Goal: Information Seeking & Learning: Learn about a topic

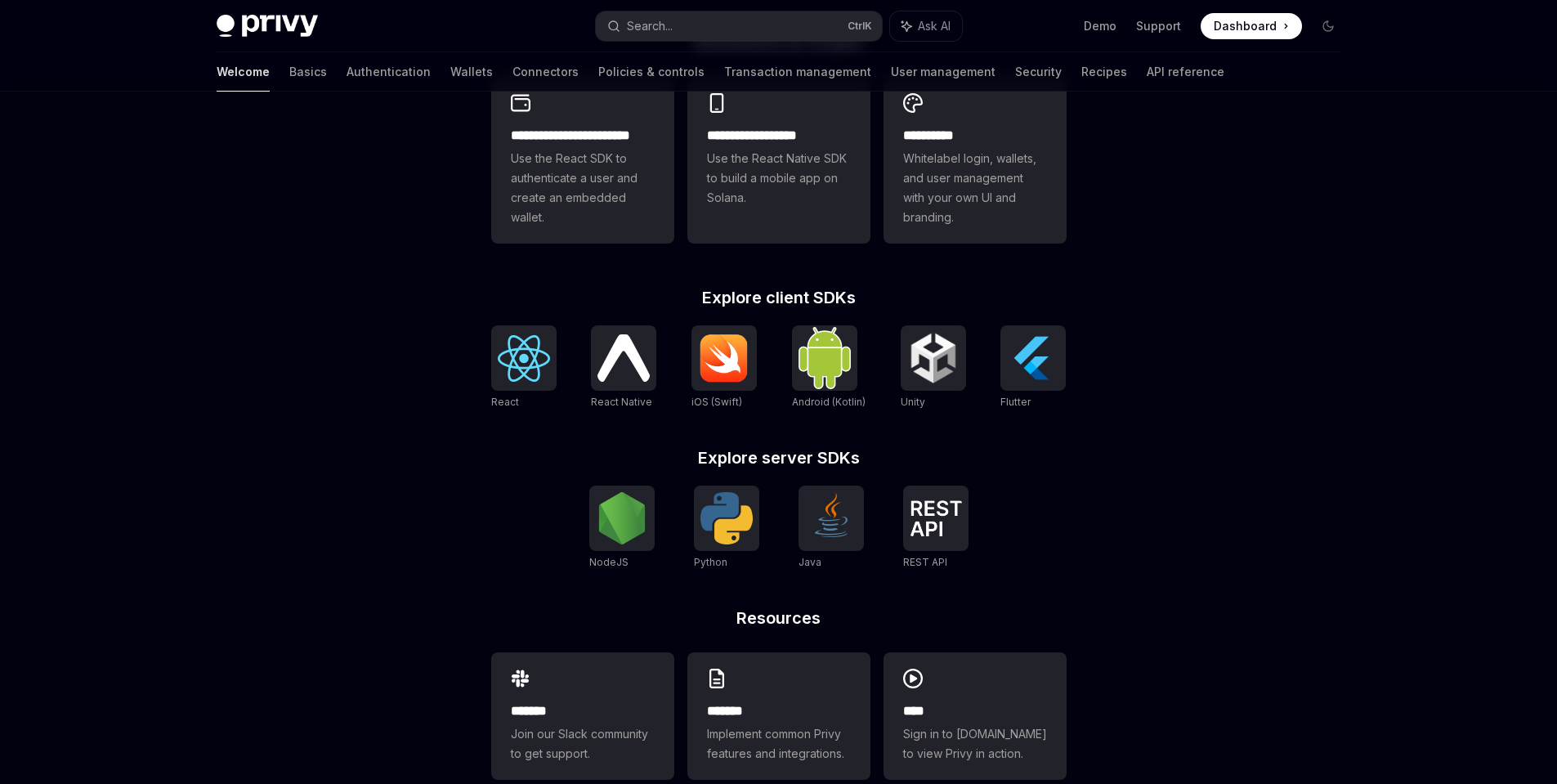
scroll to position [490, 0]
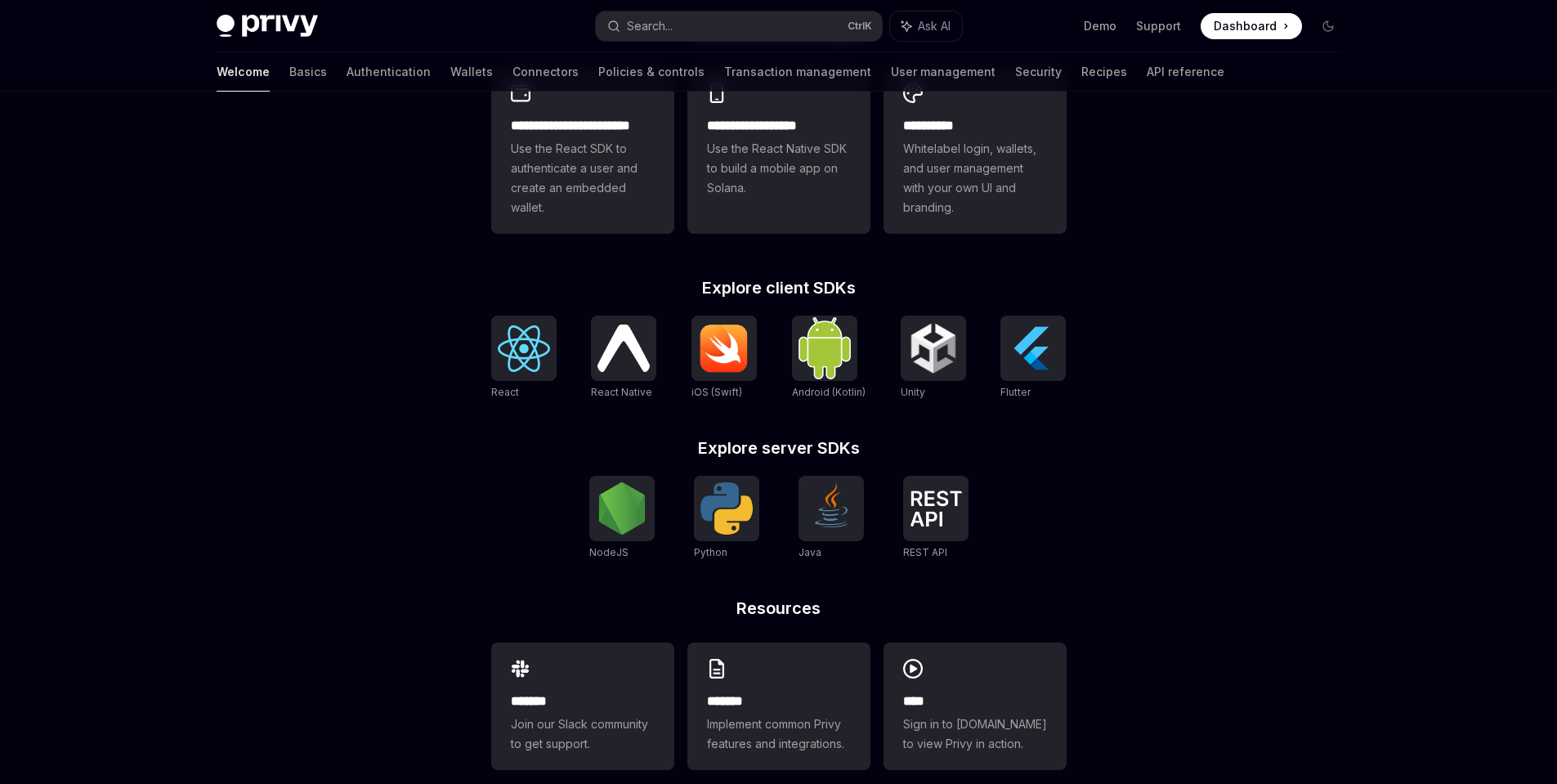
click at [911, 72] on div "Welcome Basics Authentication Wallets Connectors Policies & controls Transactio…" at bounding box center [720, 72] width 1008 height 39
click at [1015, 72] on link "Security" at bounding box center [1038, 72] width 47 height 39
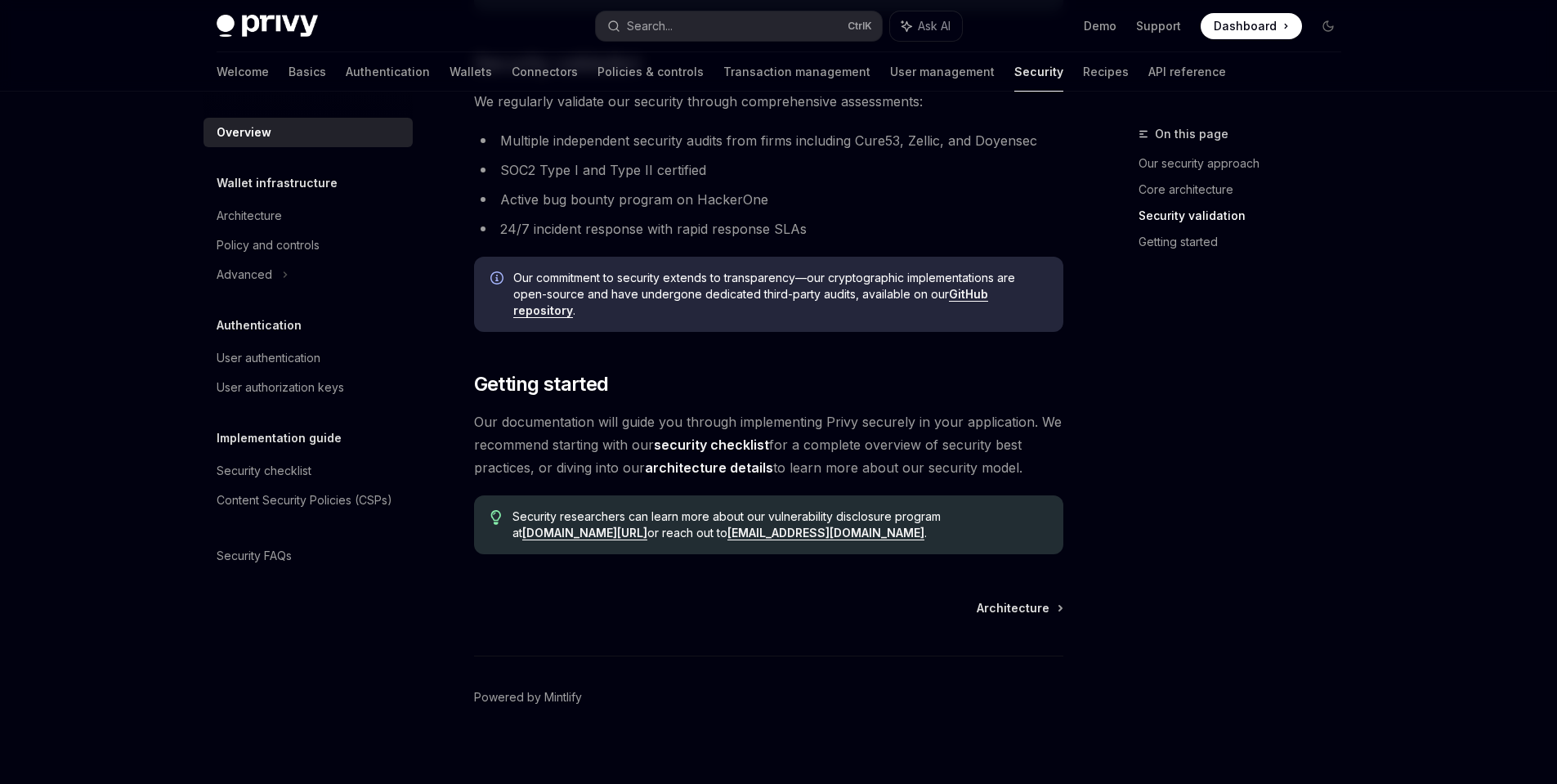
scroll to position [1098, 0]
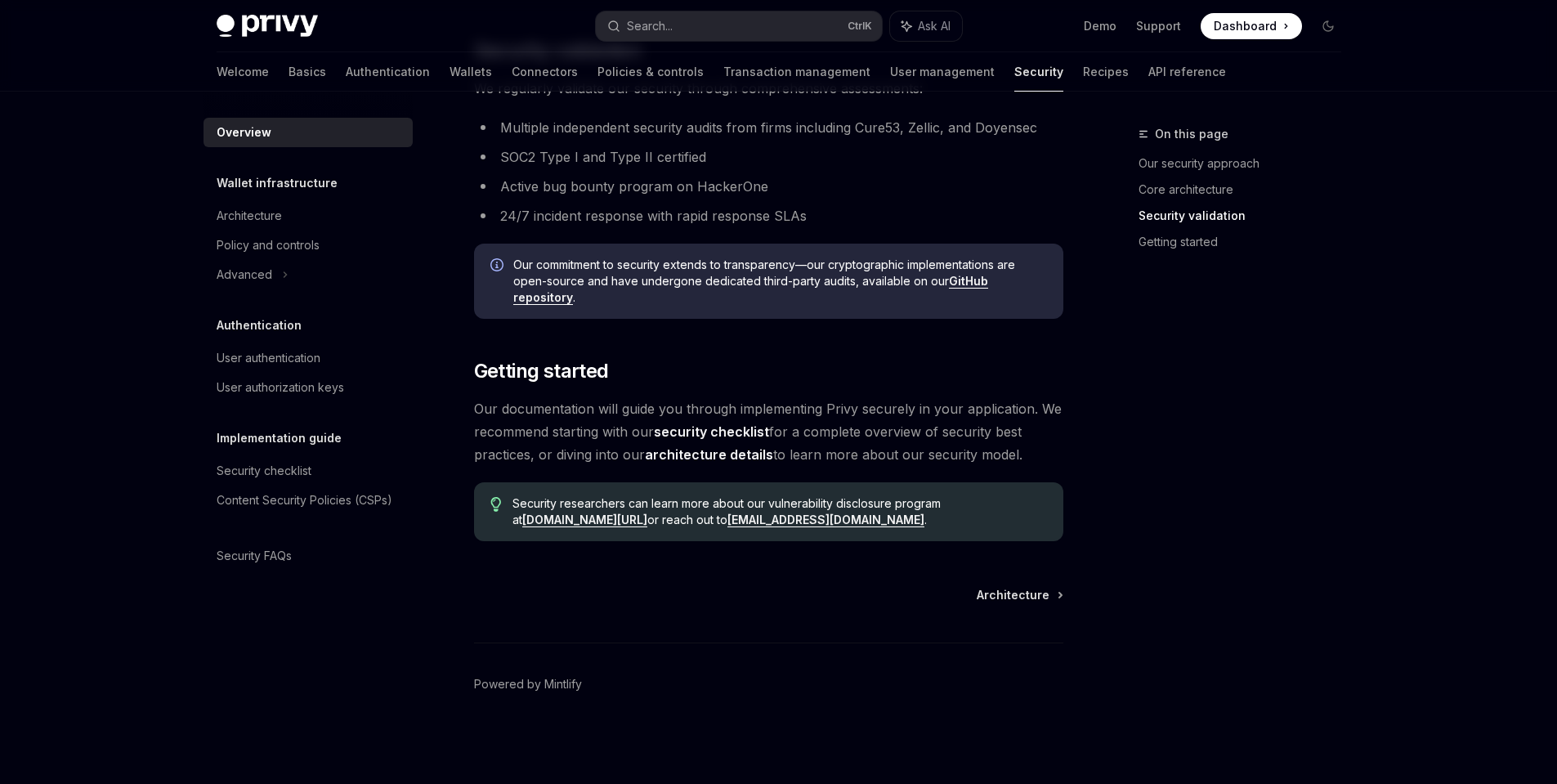
click at [708, 436] on link "security checklist" at bounding box center [711, 431] width 115 height 17
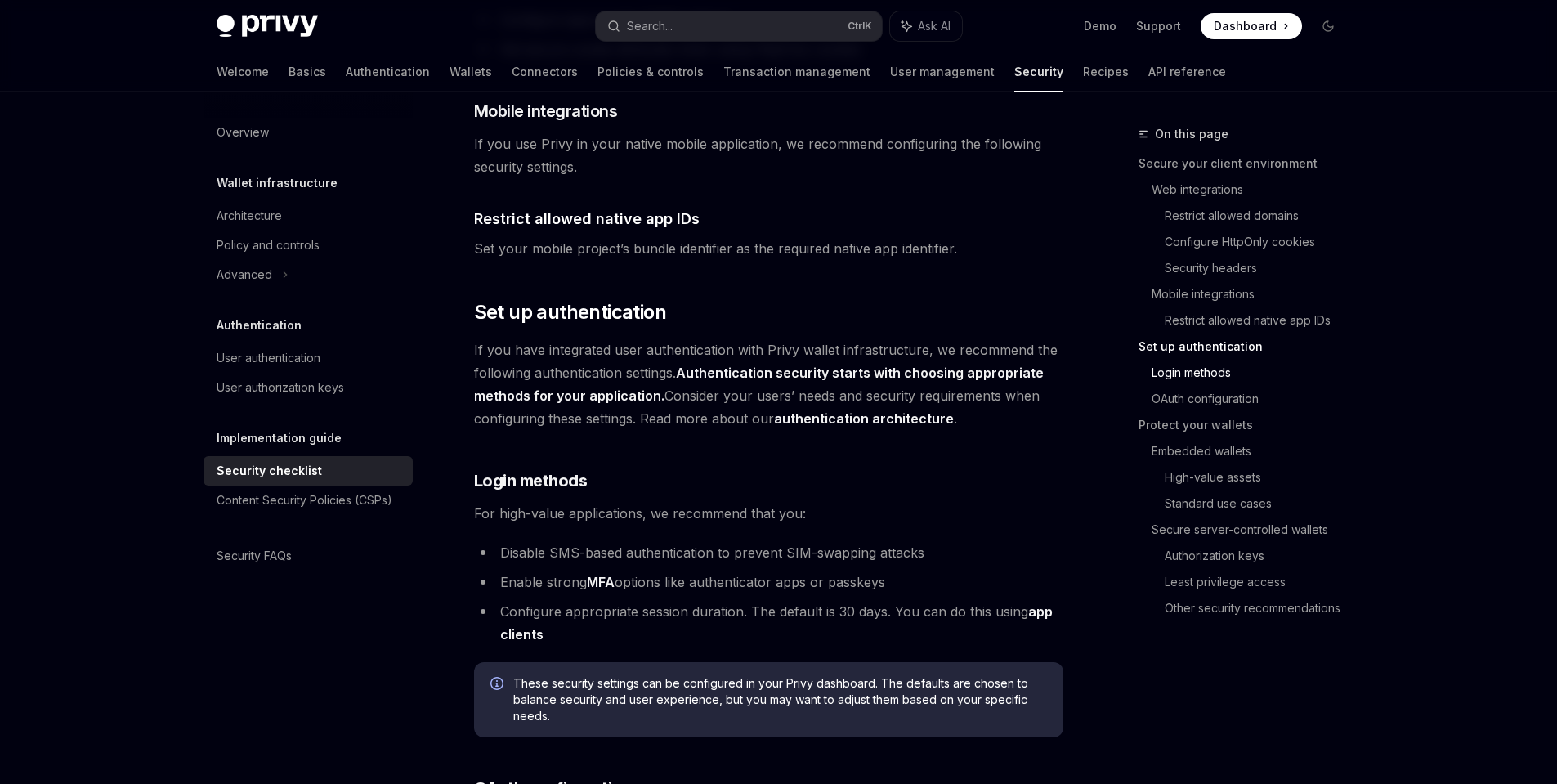
scroll to position [1079, 0]
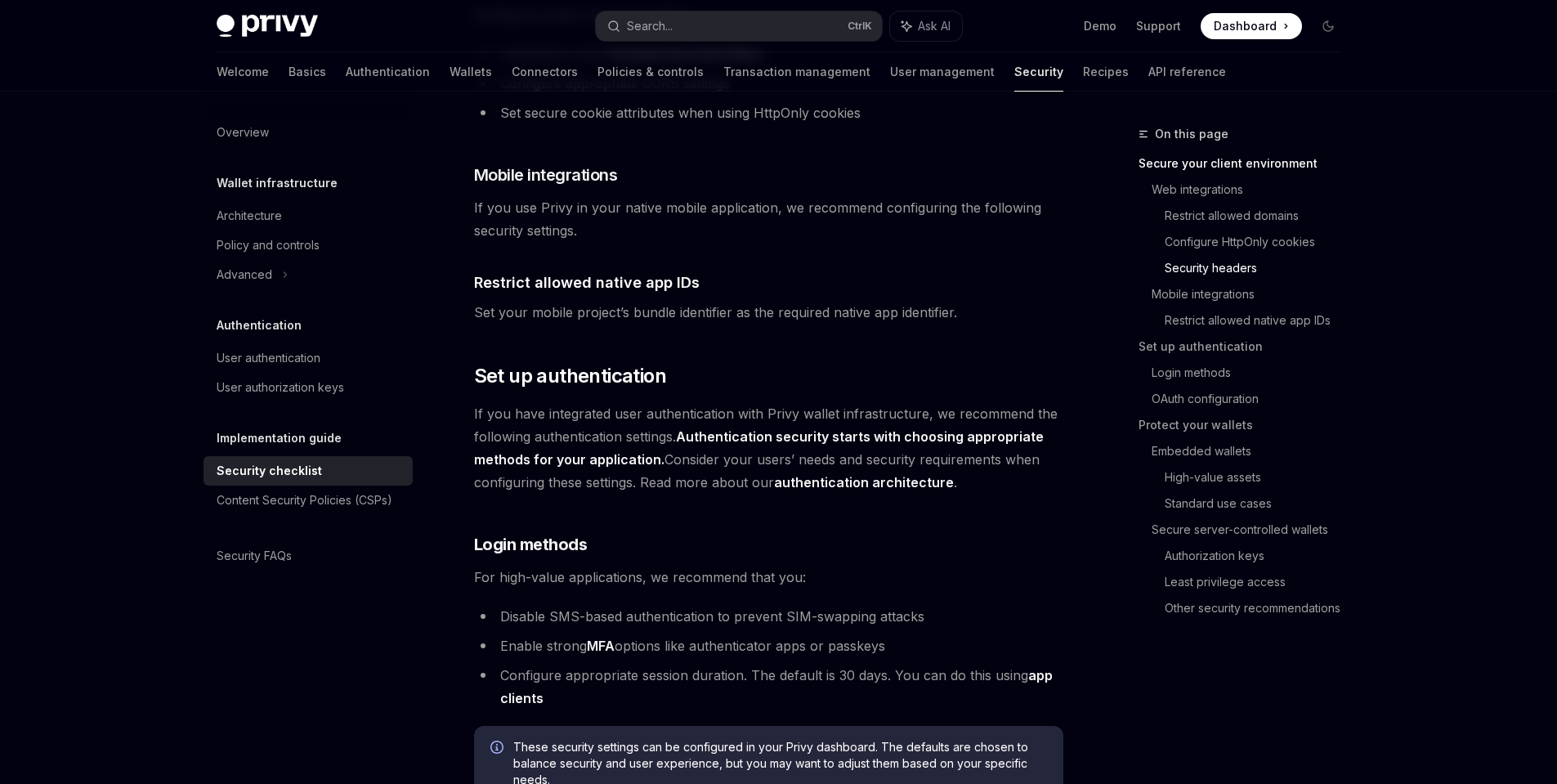
click at [249, 192] on h5 "Implementation guide" at bounding box center [276, 183] width 121 height 19
click at [267, 192] on h5 "Implementation guide" at bounding box center [276, 183] width 121 height 19
click at [284, 501] on div "Content Security Policies (CSPs)" at bounding box center [304, 500] width 176 height 19
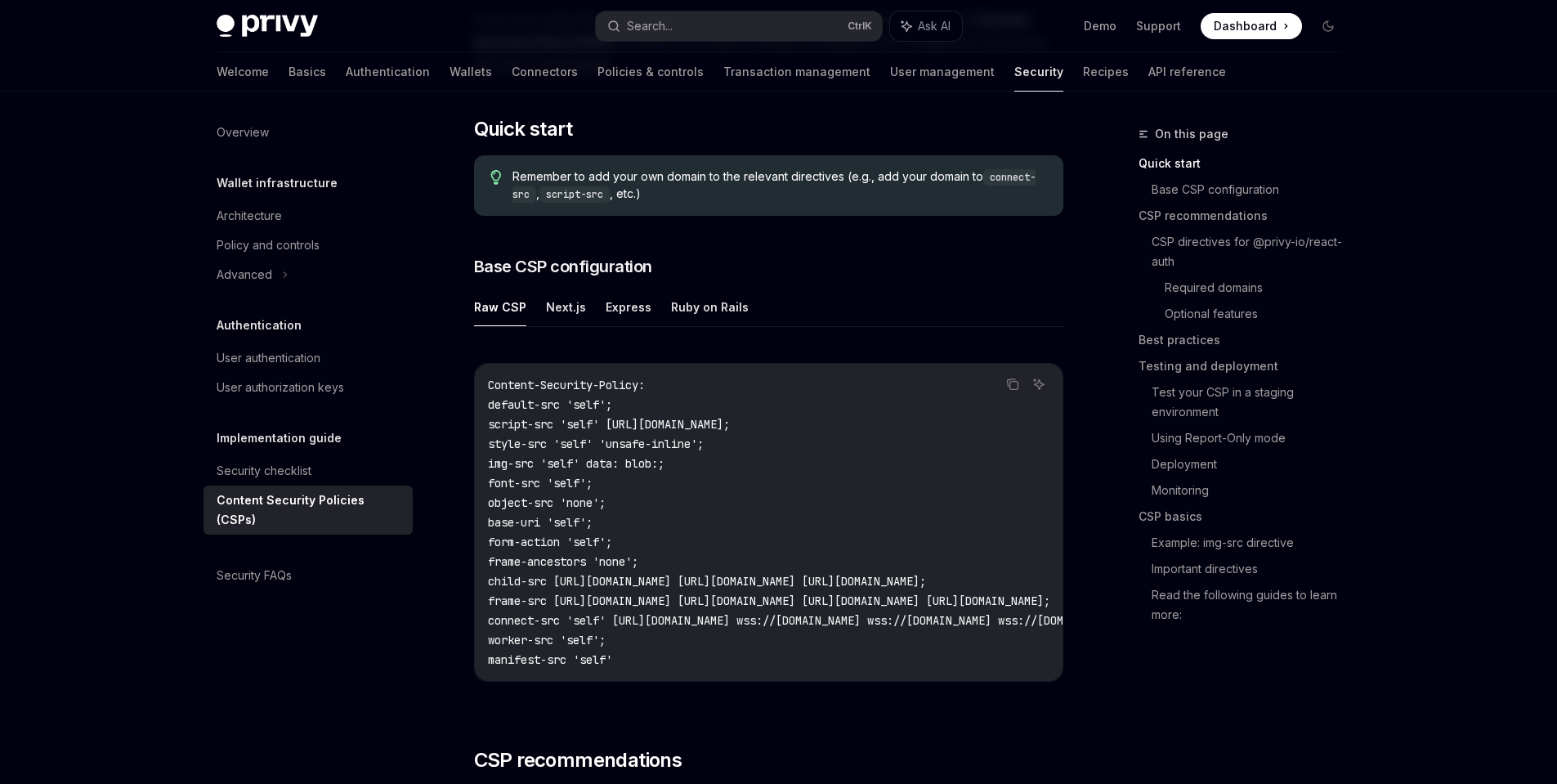
scroll to position [294, 0]
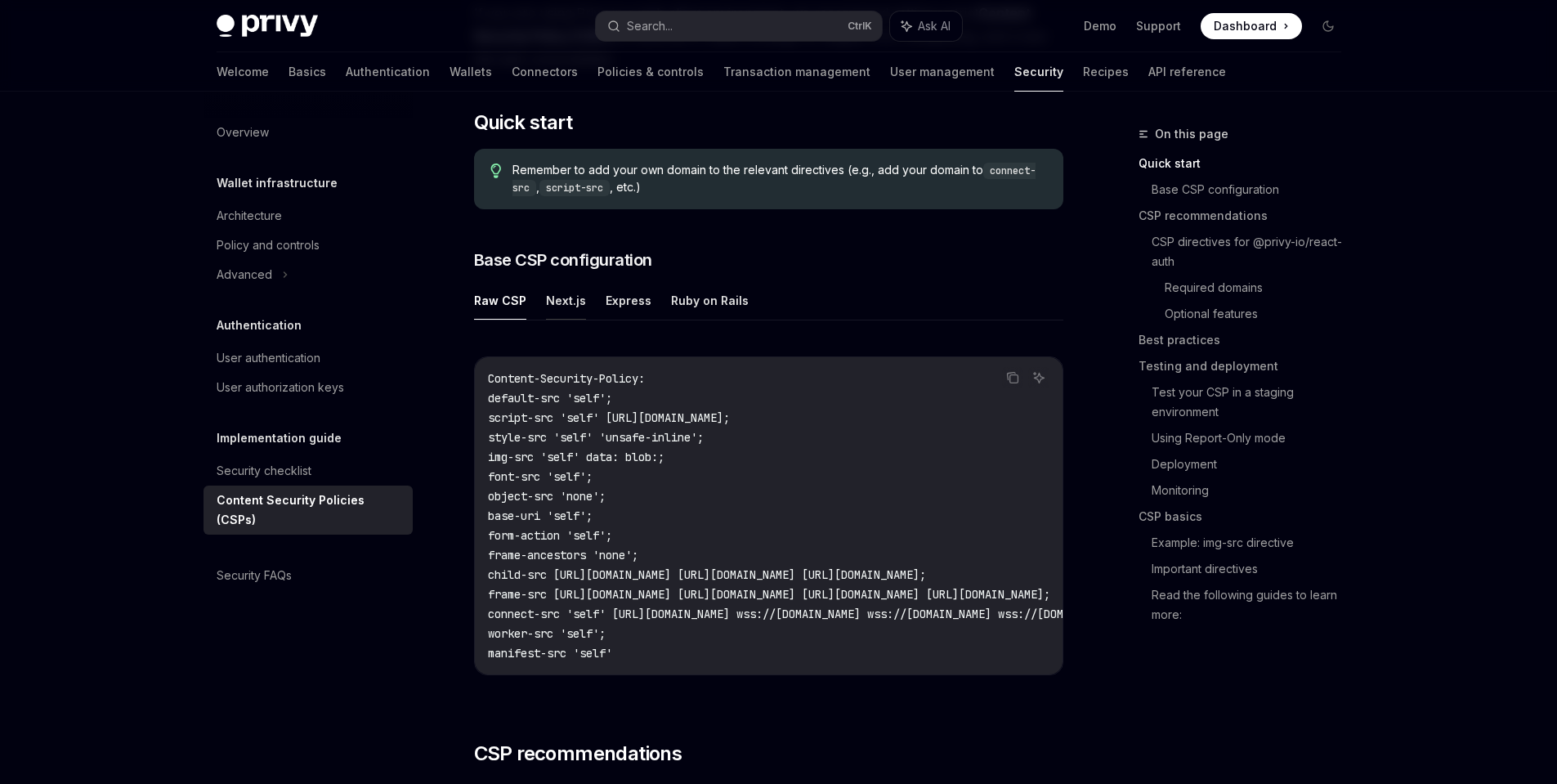
click at [557, 305] on button "Next.js" at bounding box center [565, 299] width 40 height 38
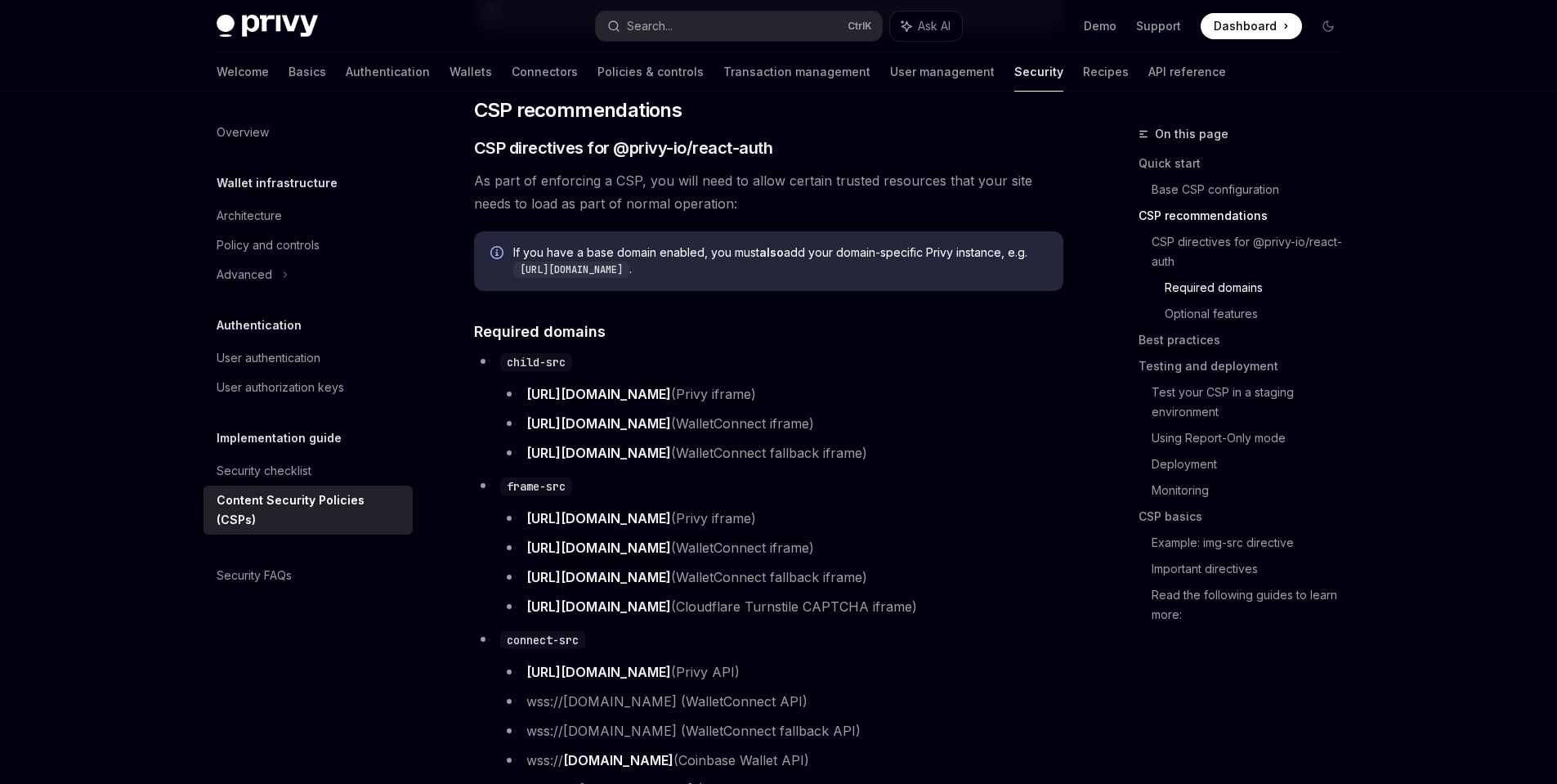
scroll to position [1275, 0]
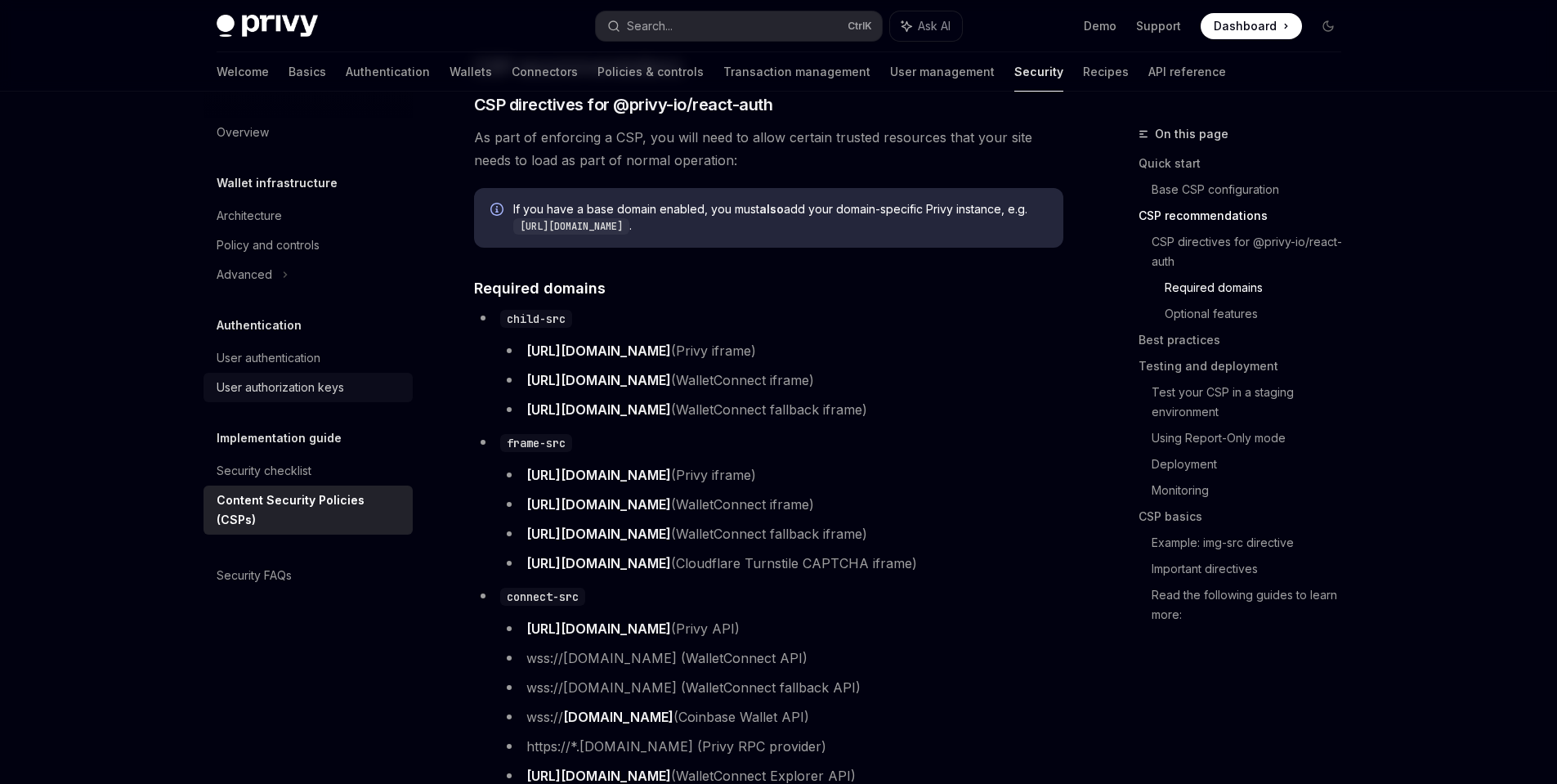
click at [288, 379] on div "User authorization keys" at bounding box center [280, 388] width 127 height 19
type textarea "*"
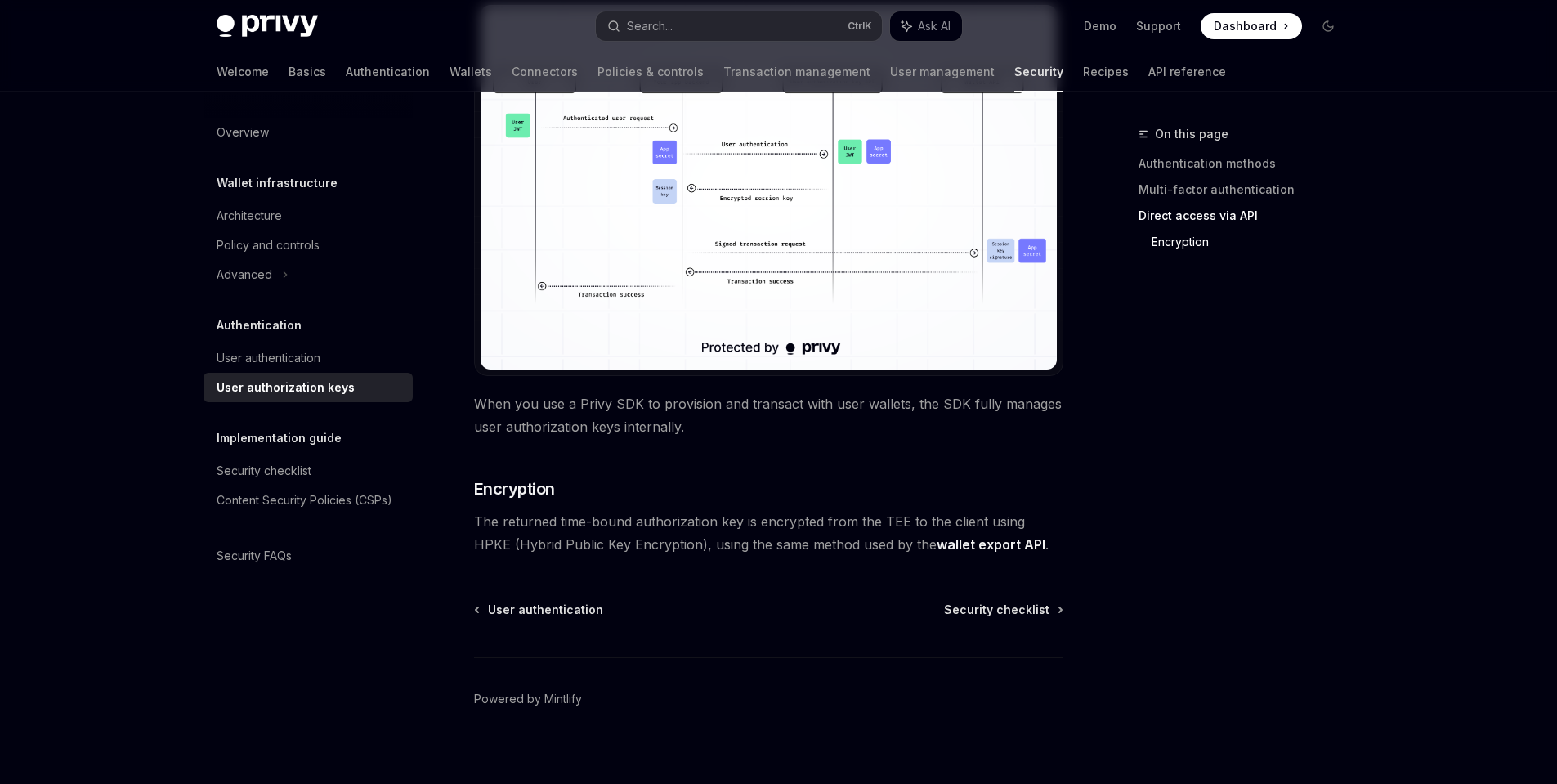
scroll to position [1366, 0]
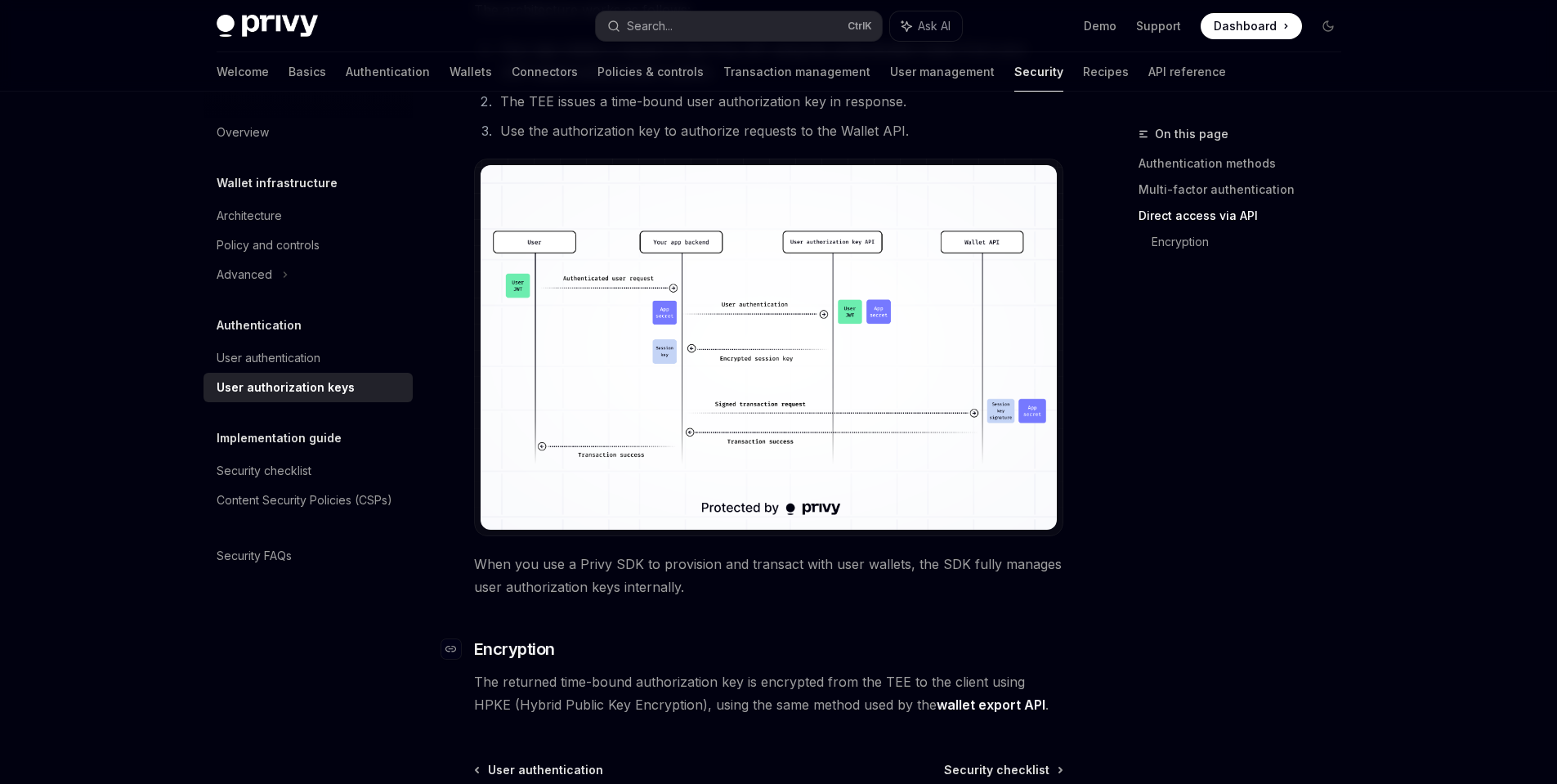
scroll to position [1170, 0]
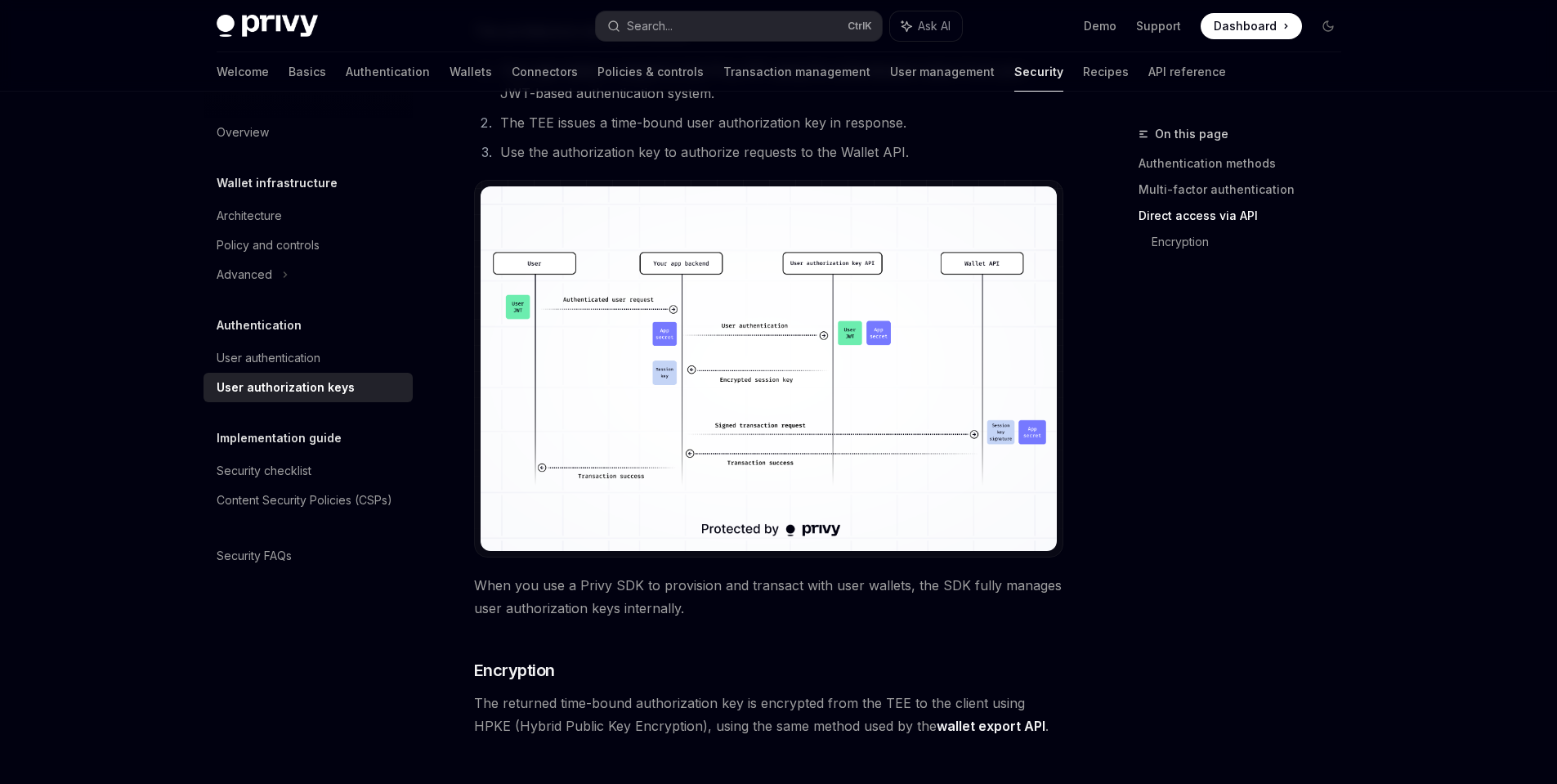
click at [664, 453] on img at bounding box center [768, 368] width 576 height 365
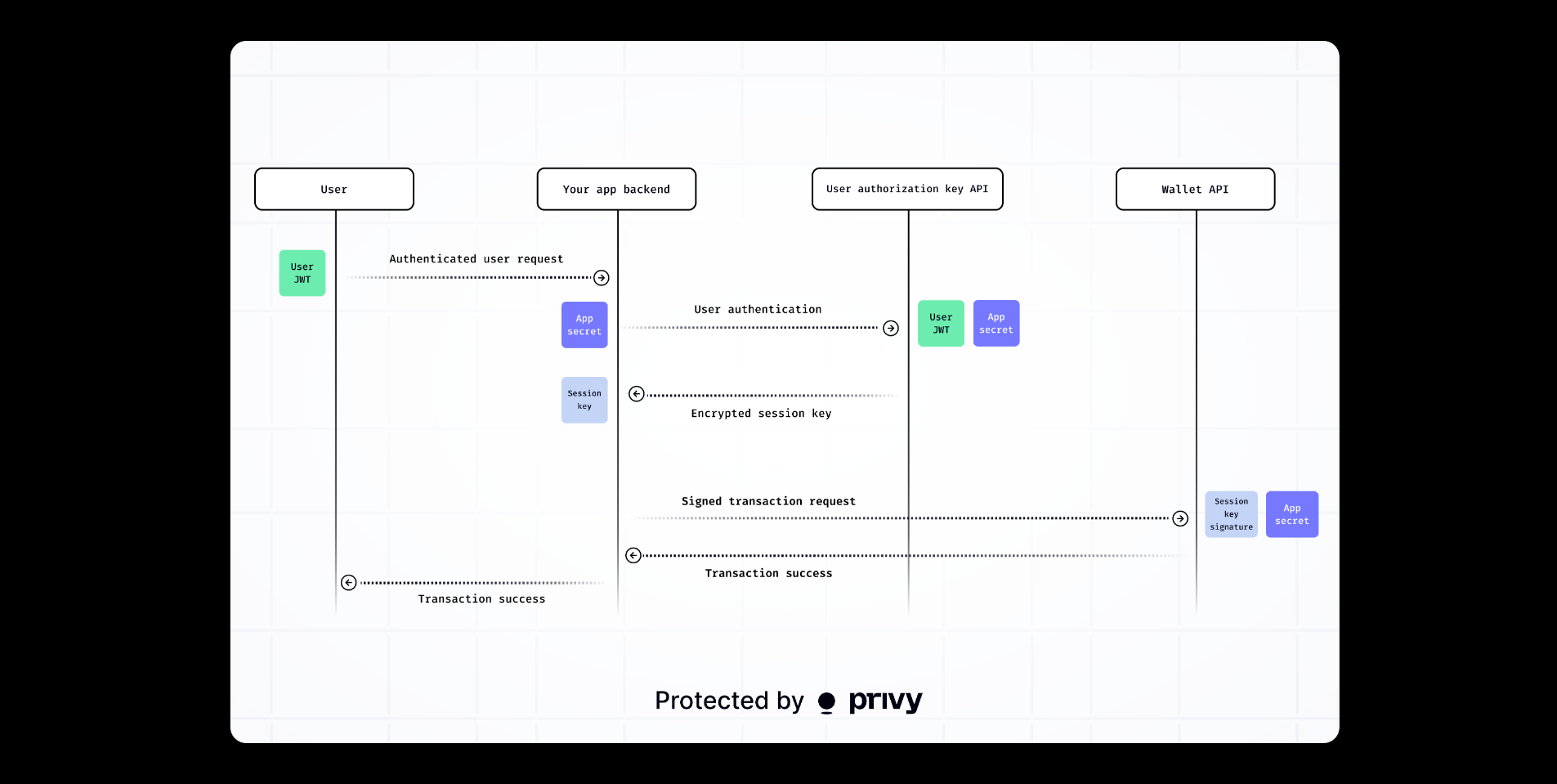
click at [664, 452] on img at bounding box center [785, 391] width 1109 height 702
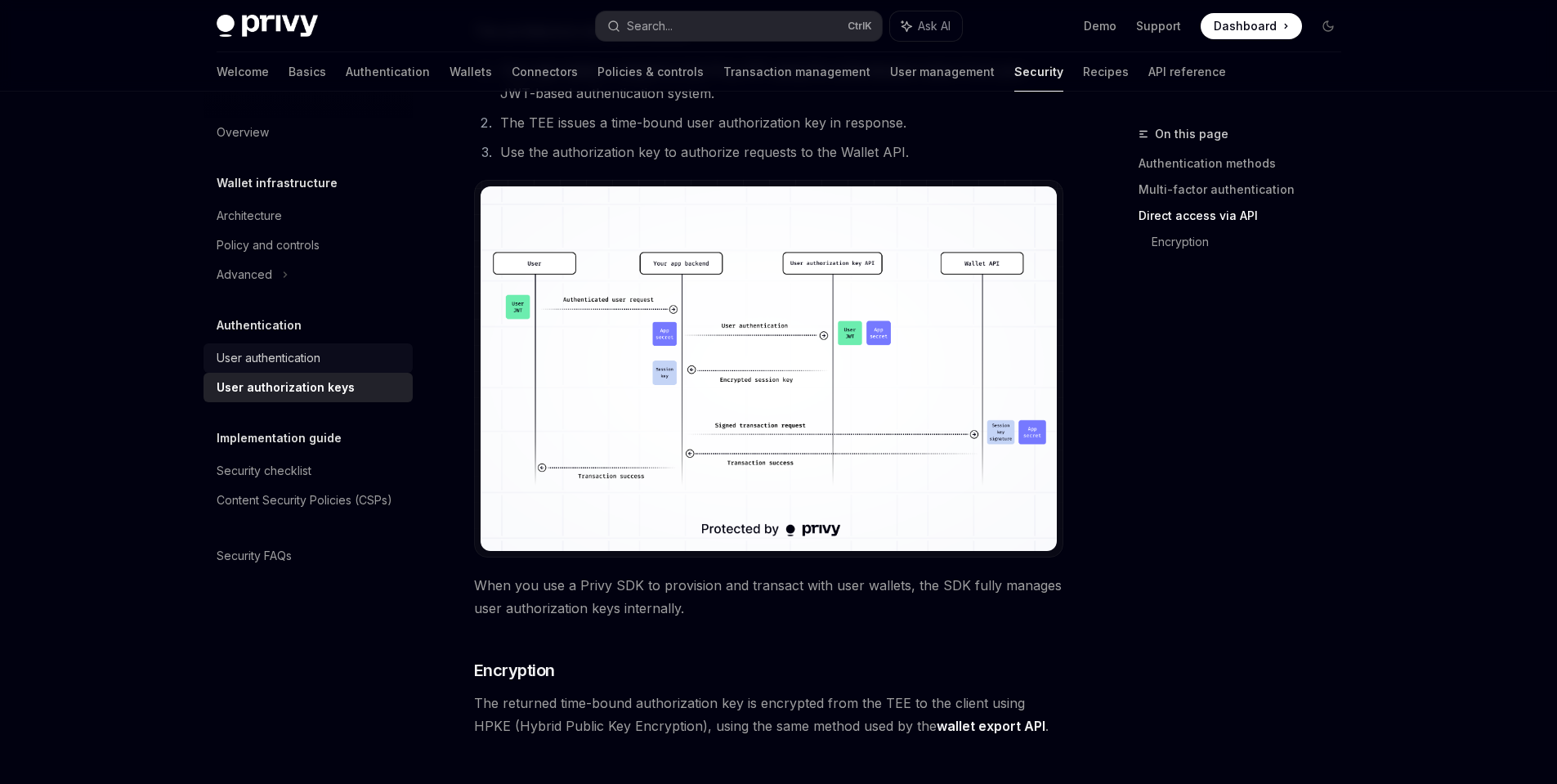
click at [297, 357] on div "User authentication" at bounding box center [268, 358] width 104 height 19
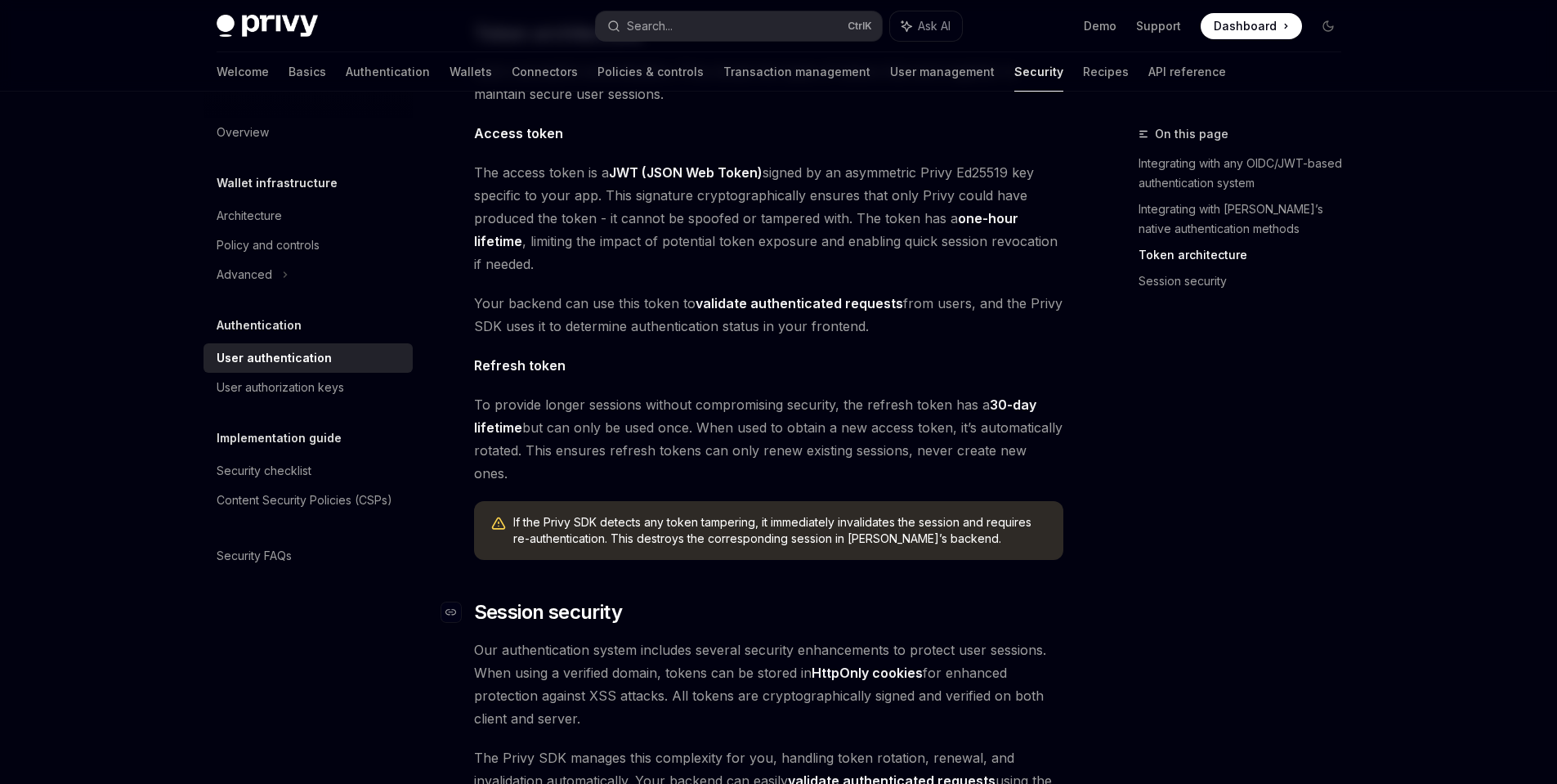
scroll to position [1240, 0]
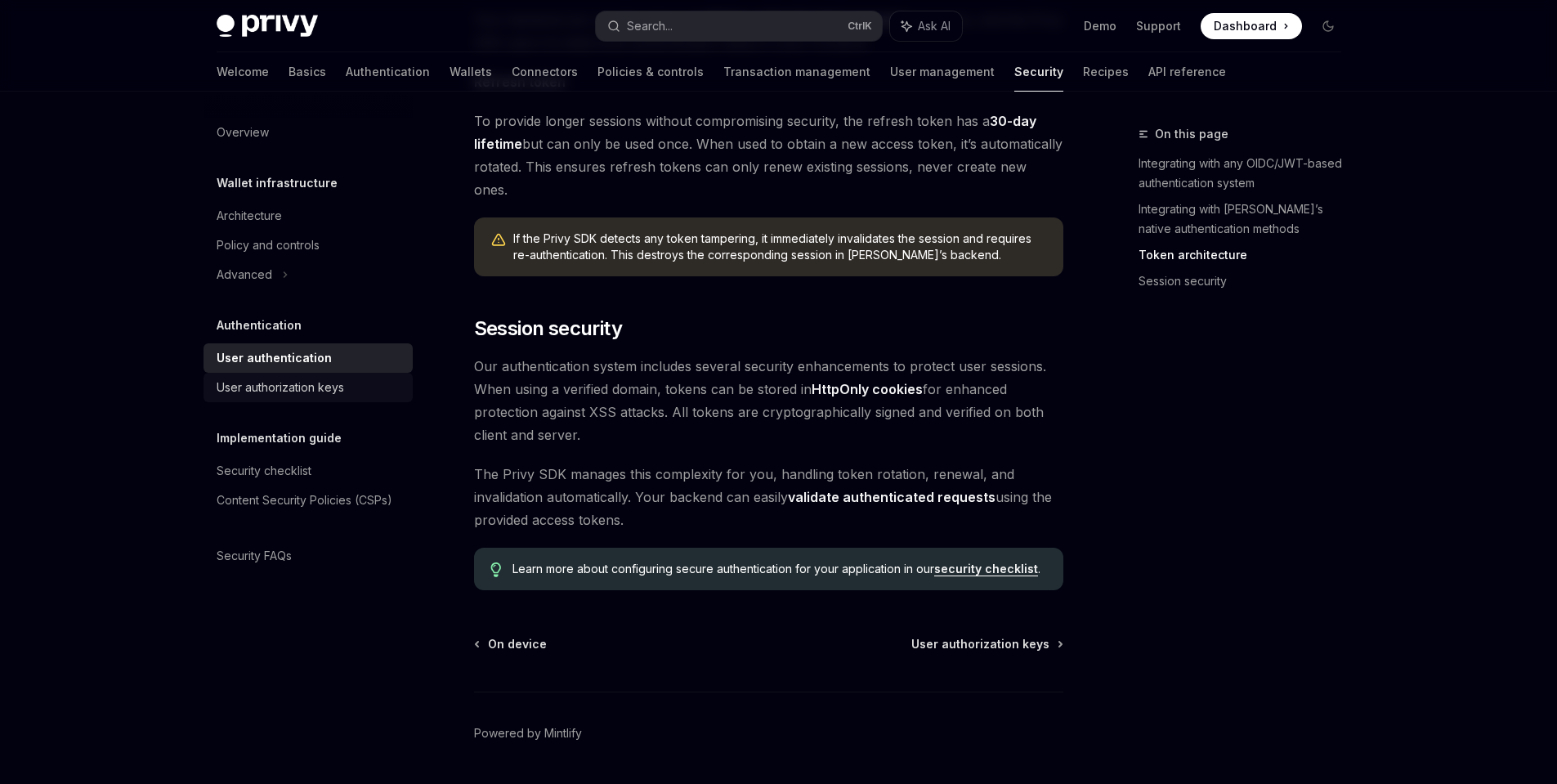
click at [349, 390] on div "User authorization keys" at bounding box center [309, 388] width 186 height 19
type textarea "*"
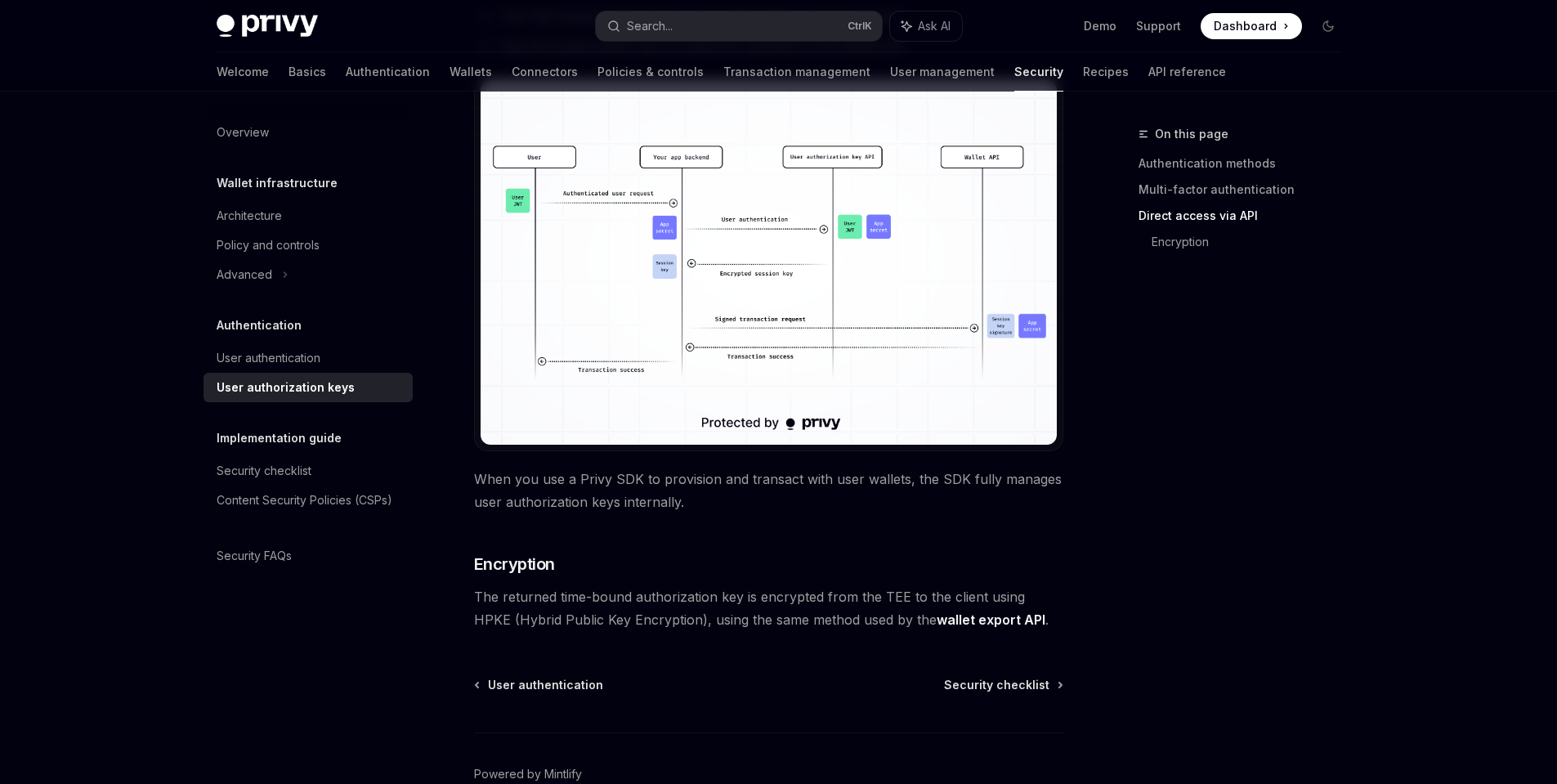
scroll to position [1268, 0]
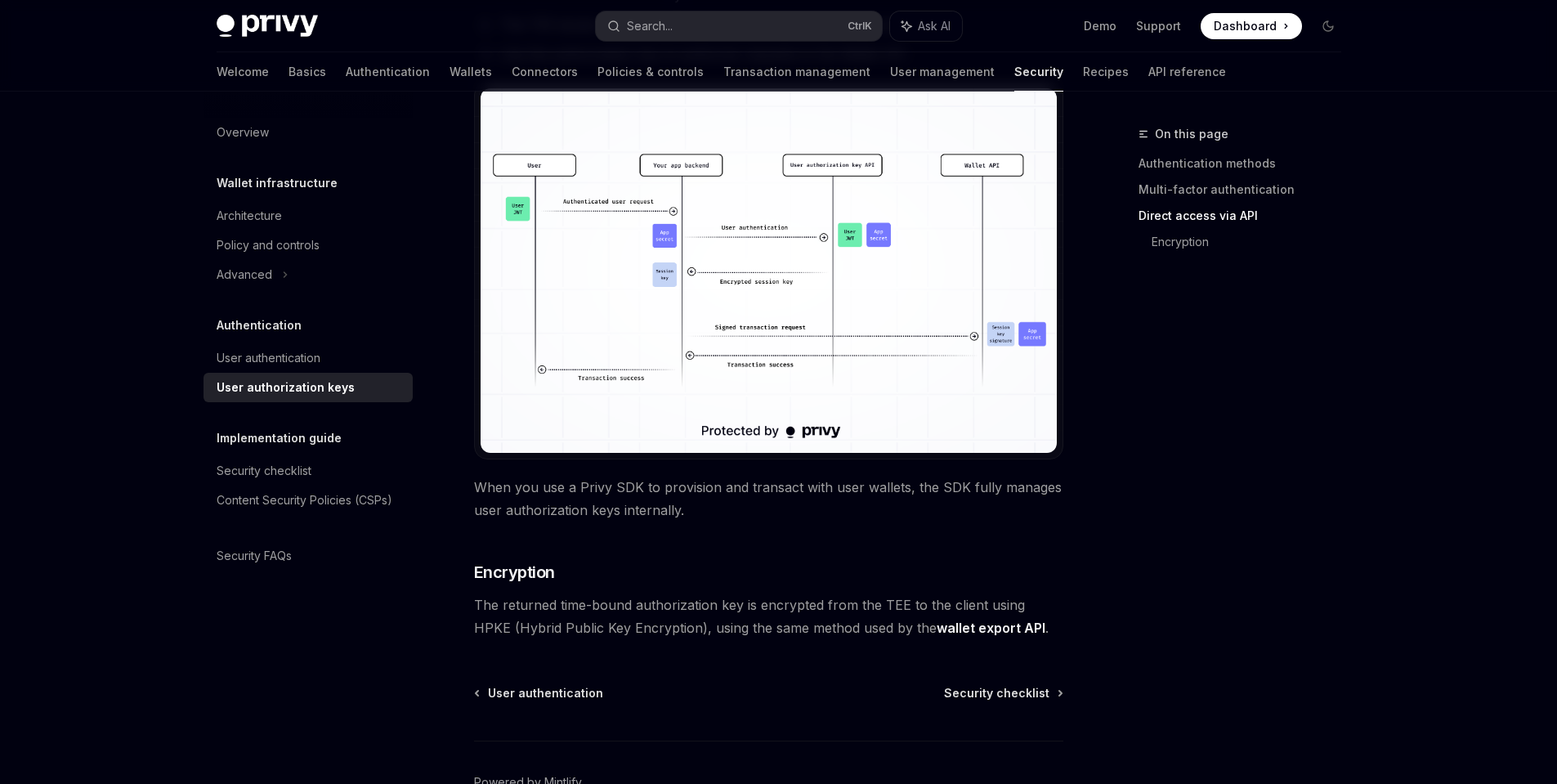
click at [840, 348] on img at bounding box center [768, 270] width 576 height 365
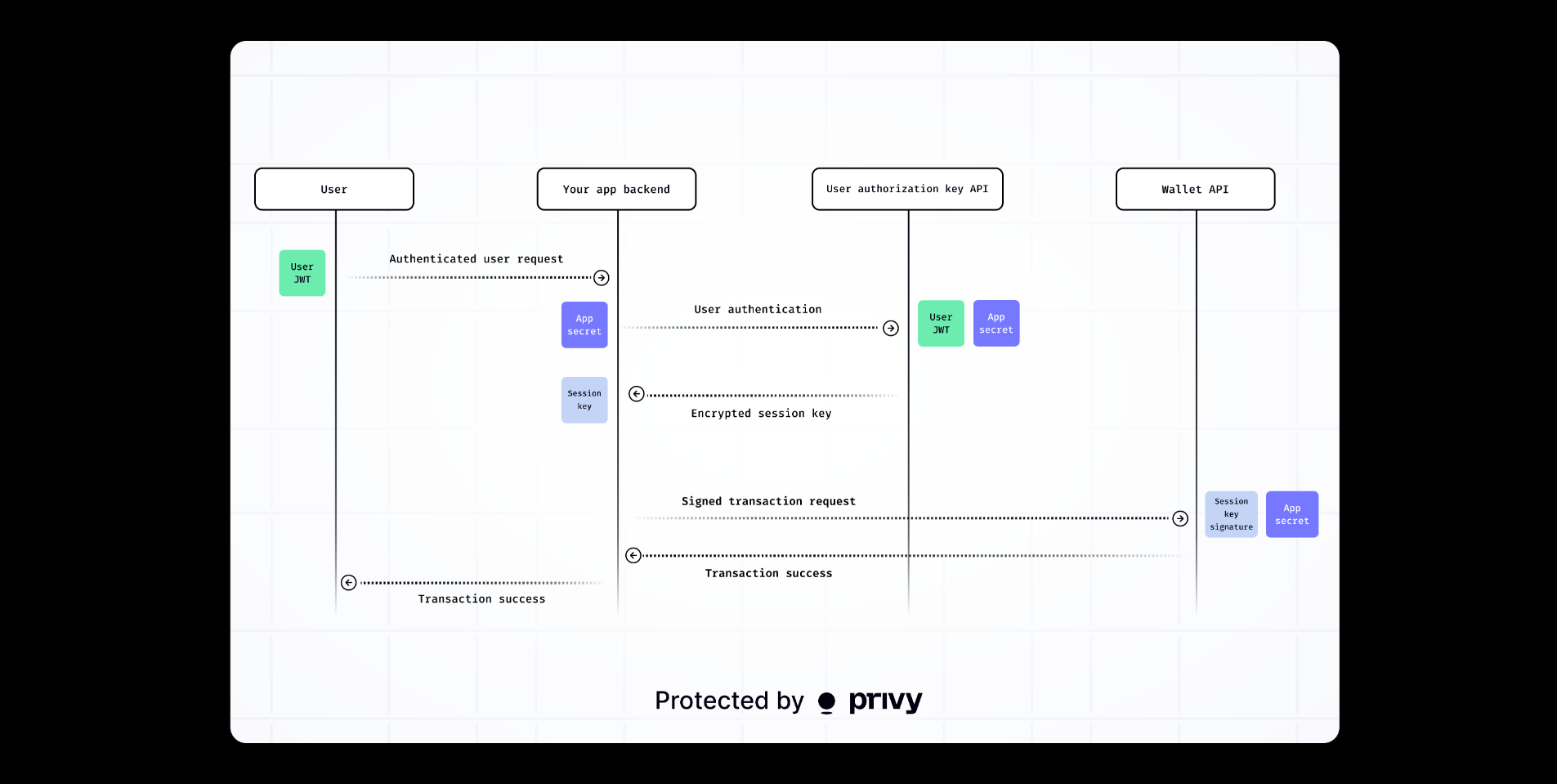
click at [832, 325] on img at bounding box center [785, 391] width 1109 height 702
